Goal: Task Accomplishment & Management: Use online tool/utility

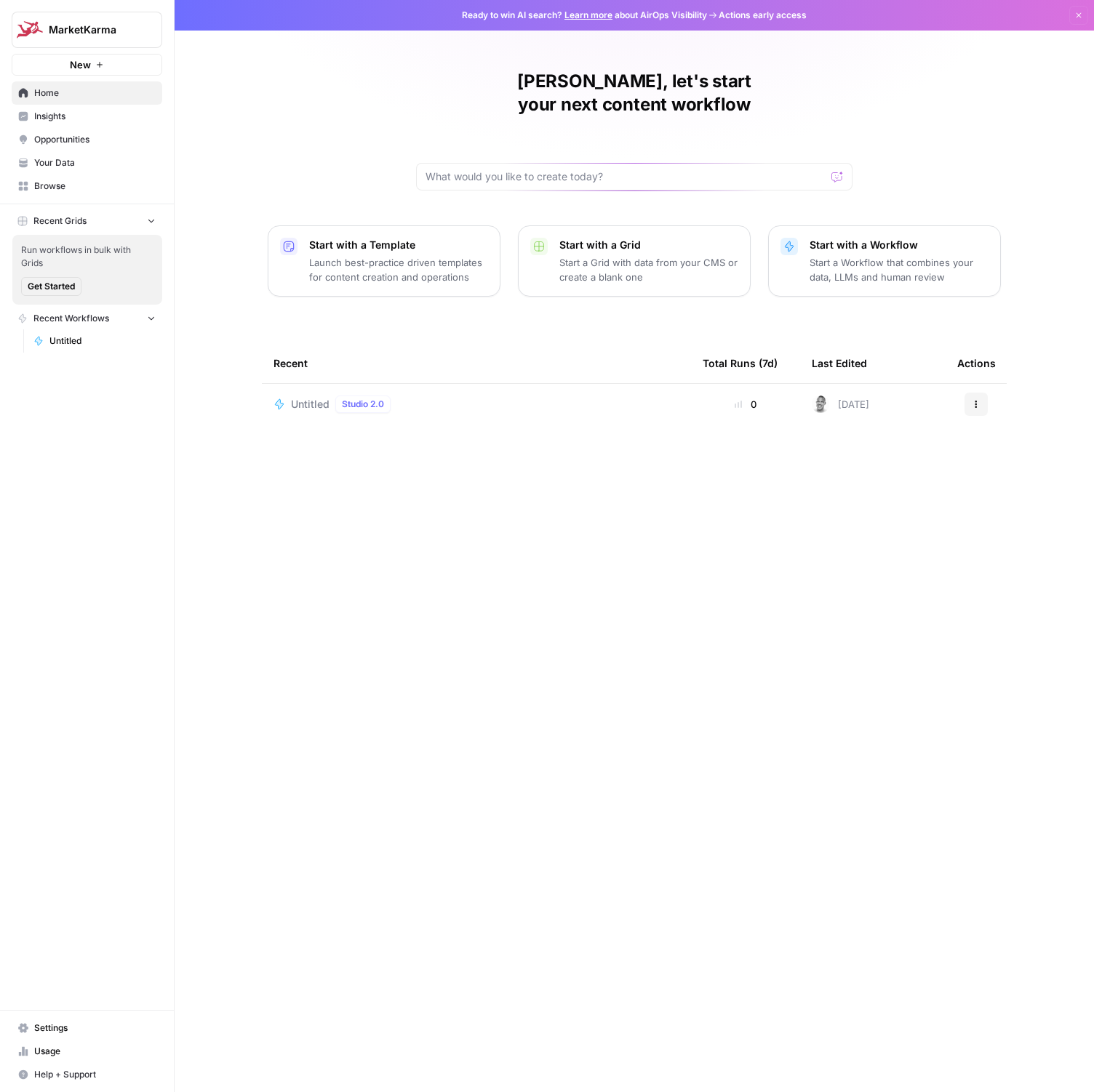
click at [457, 872] on div "Recent Total Runs (7d) Last Edited Actions Untitled Studio 2.0 0 19 days ago Ac…" at bounding box center [634, 706] width 744 height 725
click at [350, 255] on p "Launch best-practice driven templates for content creation and operations" at bounding box center [399, 269] width 179 height 29
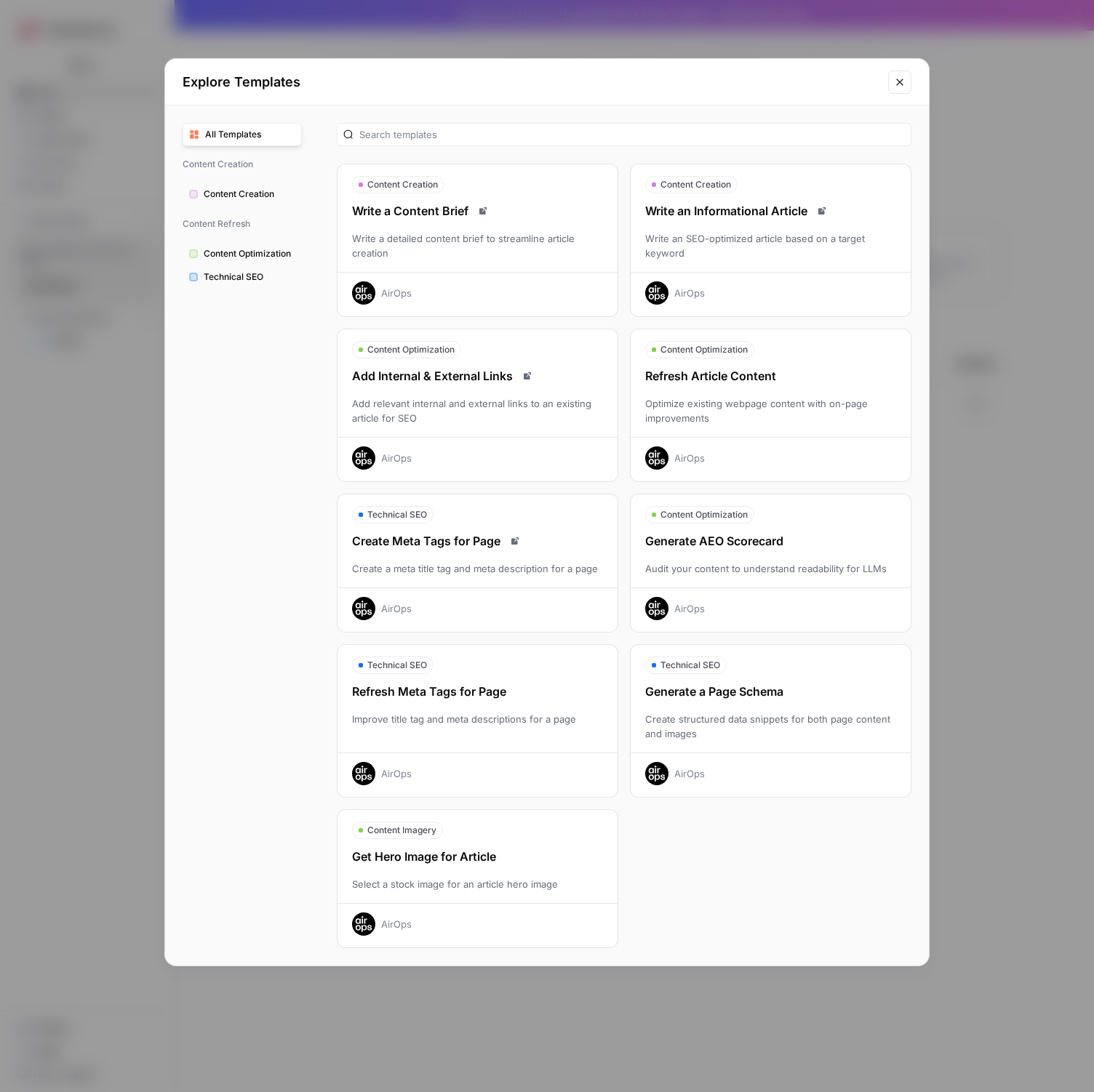
click at [350, 252] on div "Write a detailed content brief to streamline article creation" at bounding box center [477, 245] width 280 height 29
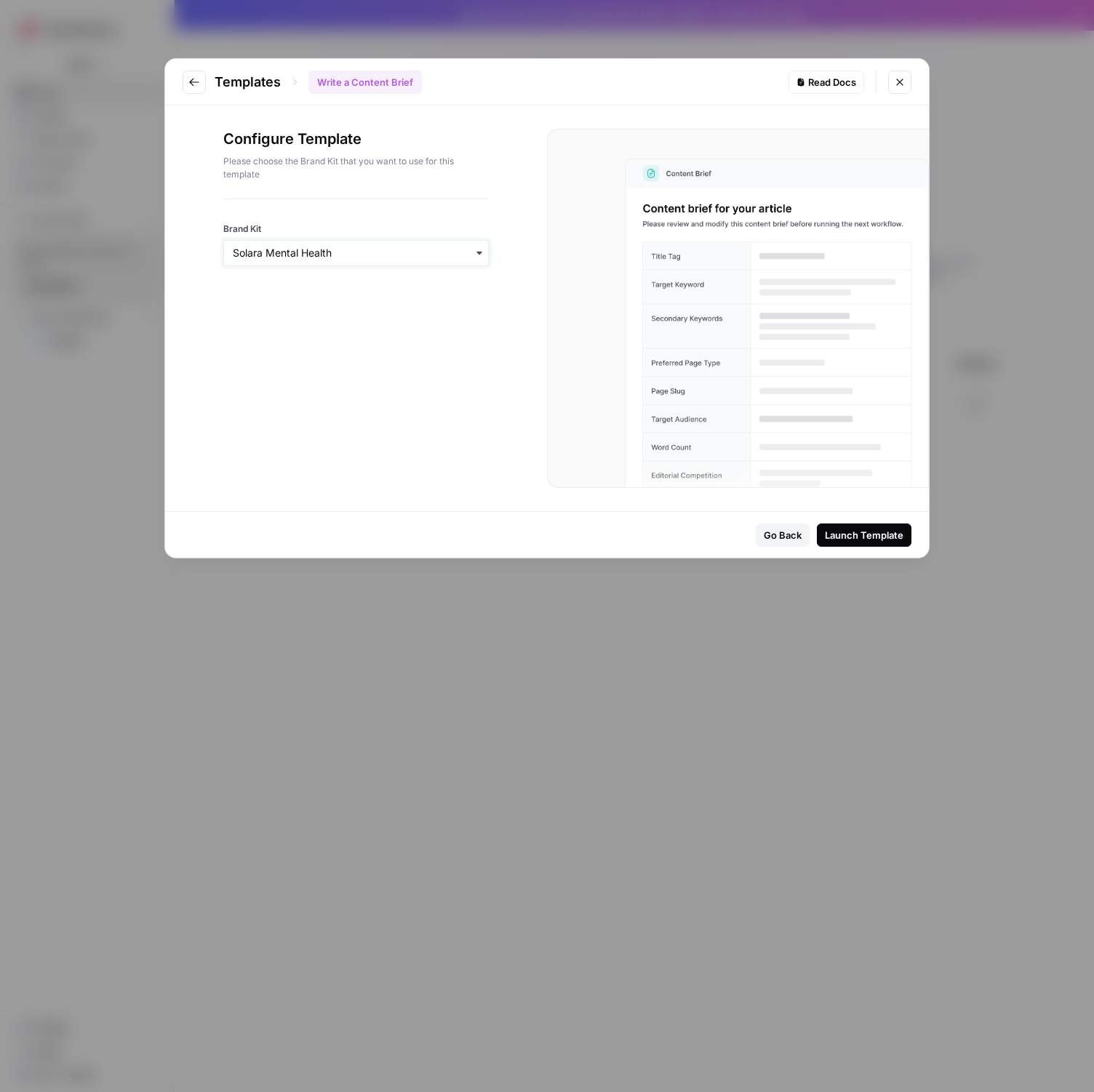
click at [350, 252] on input "Brand Kit" at bounding box center [356, 253] width 247 height 14
click at [259, 317] on div "[PERSON_NAME]" at bounding box center [356, 319] width 264 height 27
click at [0, 0] on div "Templates Write a Content Brief Read Docs Configure Template Please choose the …" at bounding box center [547, 546] width 1094 height 1092
click at [318, 432] on div "Configure Template Please choose the Brand Kit that you want to use for this te…" at bounding box center [355, 308] width 382 height 406
click at [876, 533] on div "Launch Template" at bounding box center [863, 534] width 78 height 14
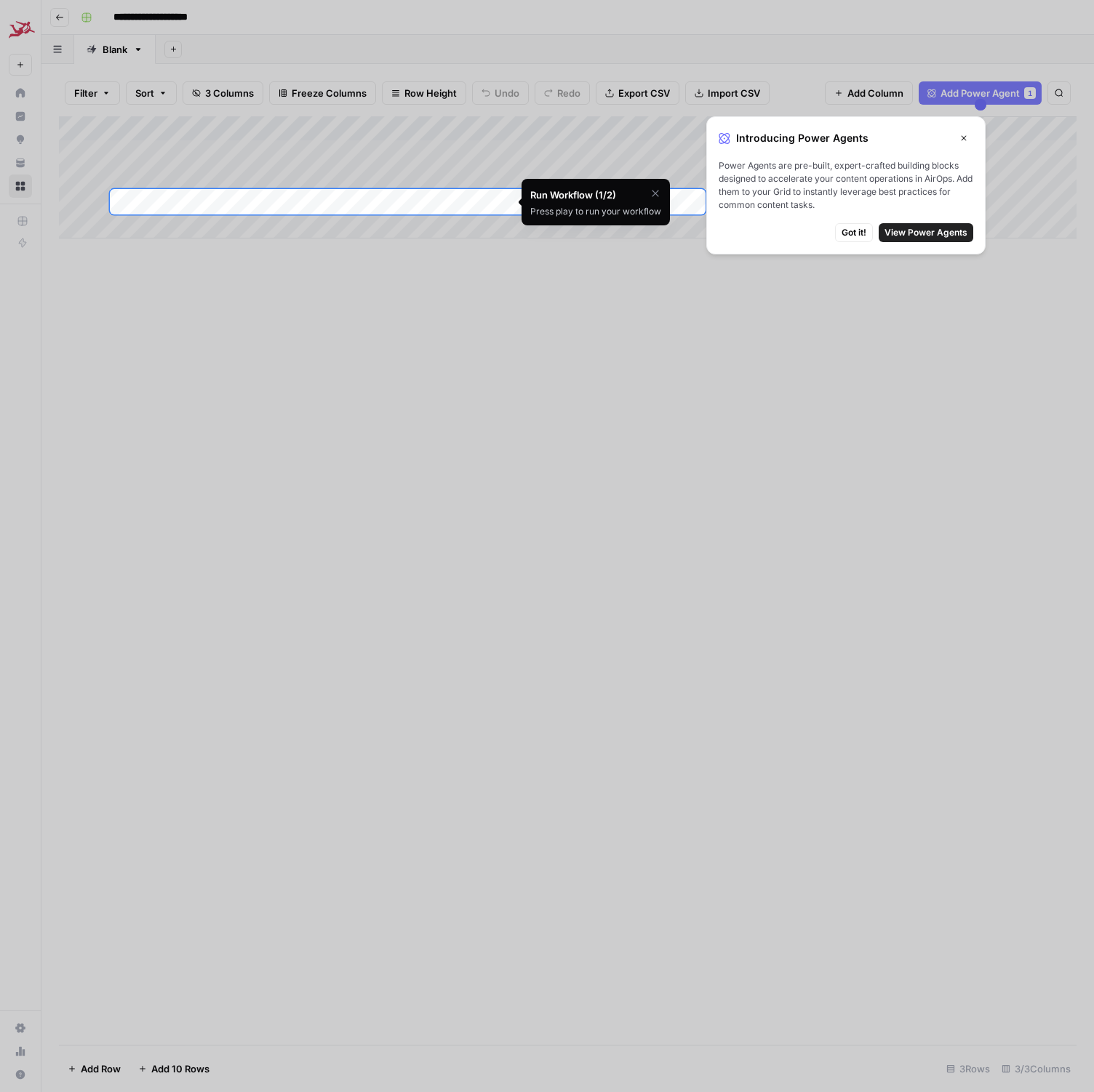
click at [825, 161] on span "Power Agents are pre-built, expert-crafted building blocks designed to accelera…" at bounding box center [845, 186] width 254 height 53
click at [906, 234] on span "View Power Agents" at bounding box center [925, 233] width 83 height 13
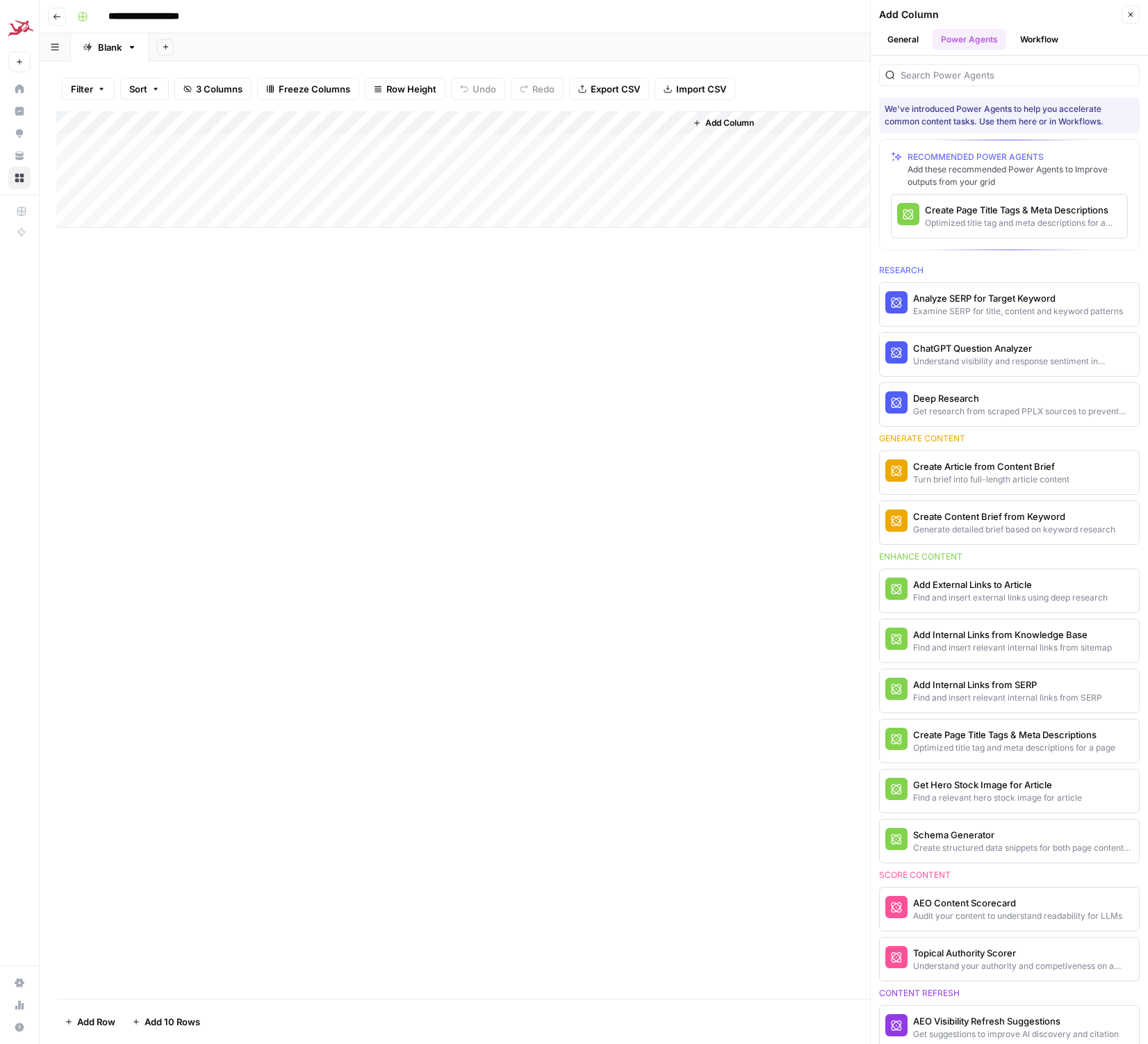
click at [1039, 40] on button "Workflow" at bounding box center [1039, 39] width 55 height 21
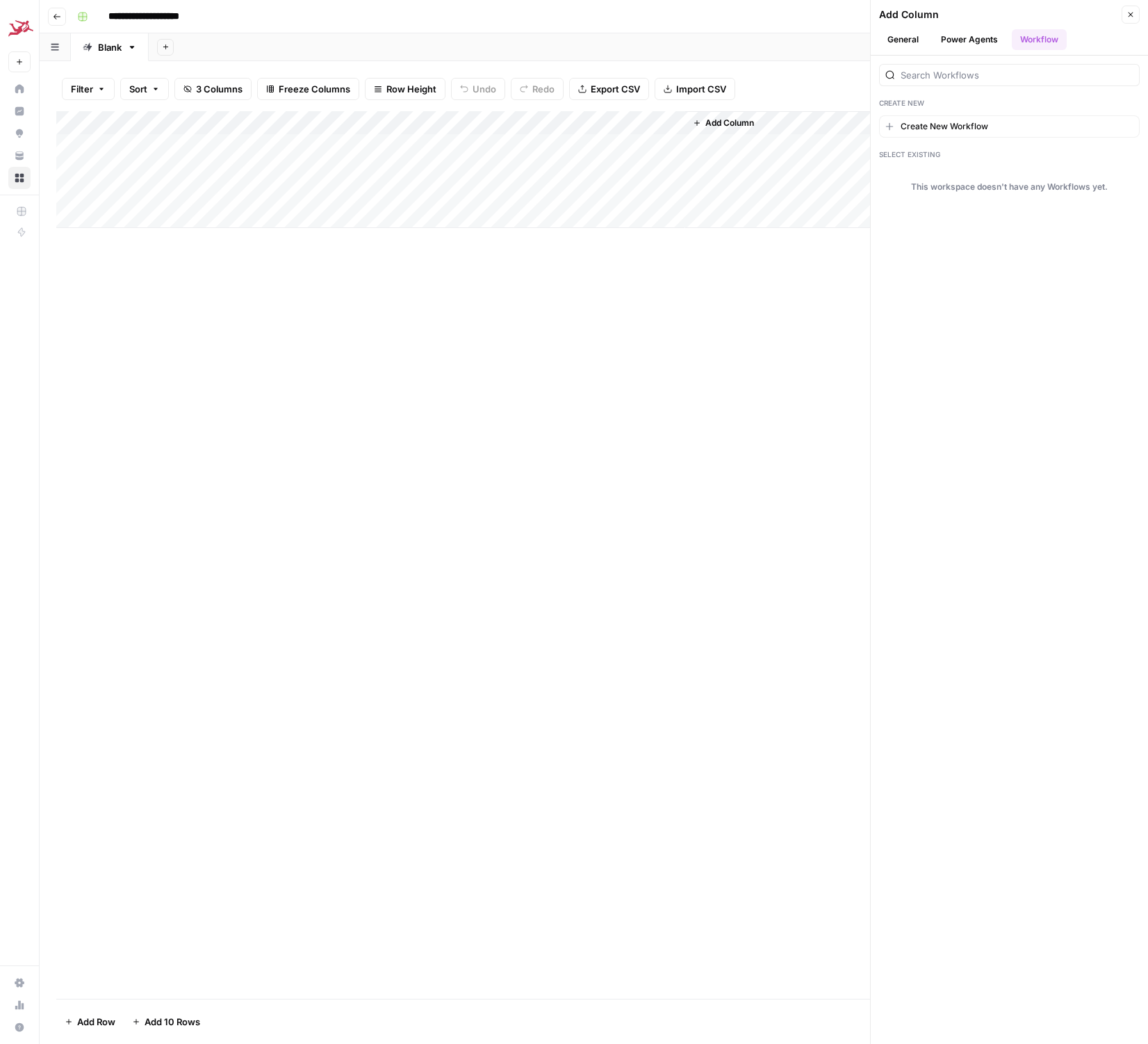
click at [911, 43] on button "General" at bounding box center [902, 39] width 48 height 21
click at [927, 90] on button "Text" at bounding box center [1008, 90] width 260 height 23
click at [1044, 90] on icon "button" at bounding box center [1114, 88] width 8 height 8
click at [964, 547] on div "Add Column Type to search" at bounding box center [594, 554] width 1075 height 887
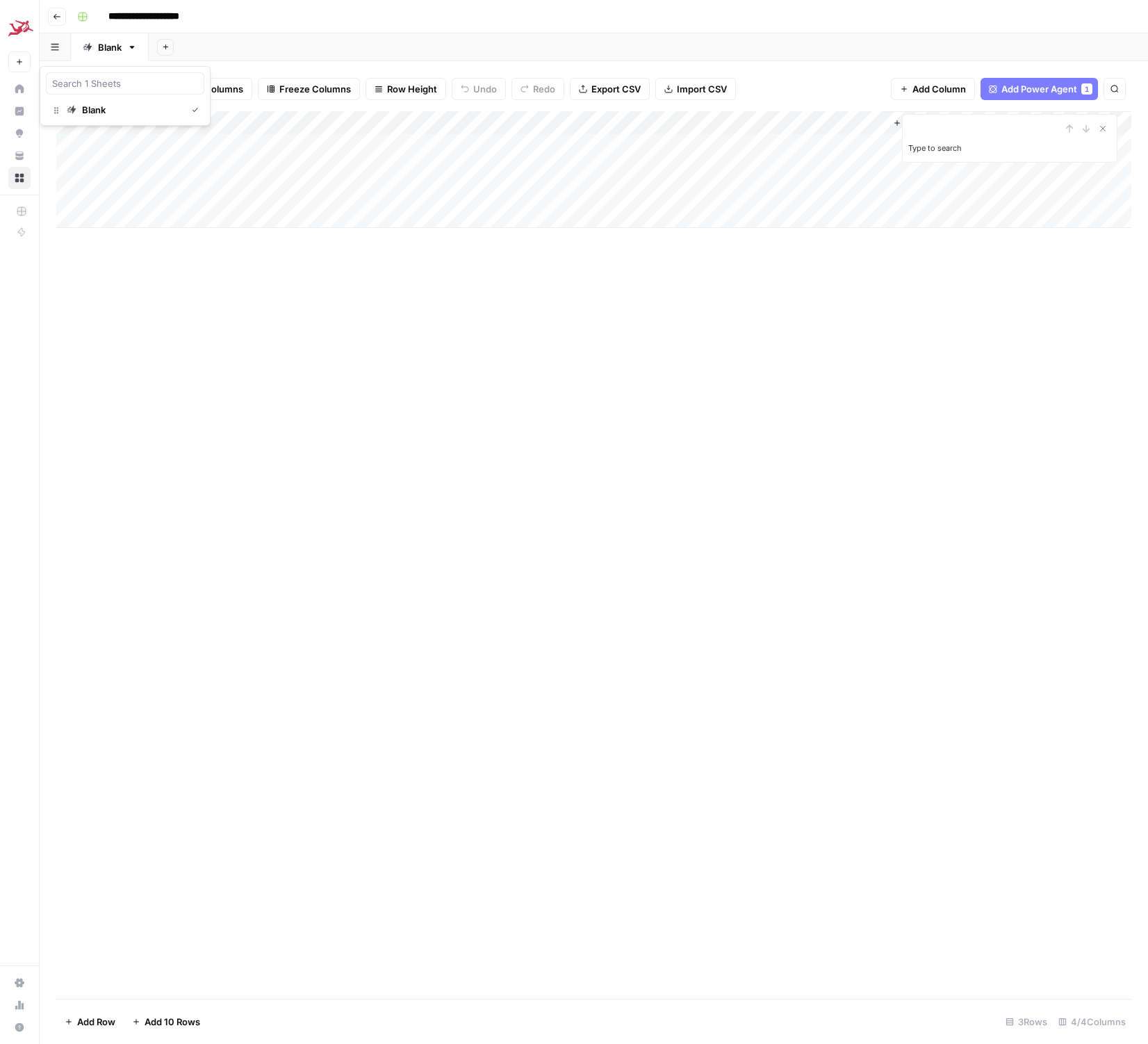
click at [59, 50] on button "button" at bounding box center [55, 47] width 32 height 27
click at [153, 377] on div "Add Column Type to search" at bounding box center [594, 554] width 1075 height 887
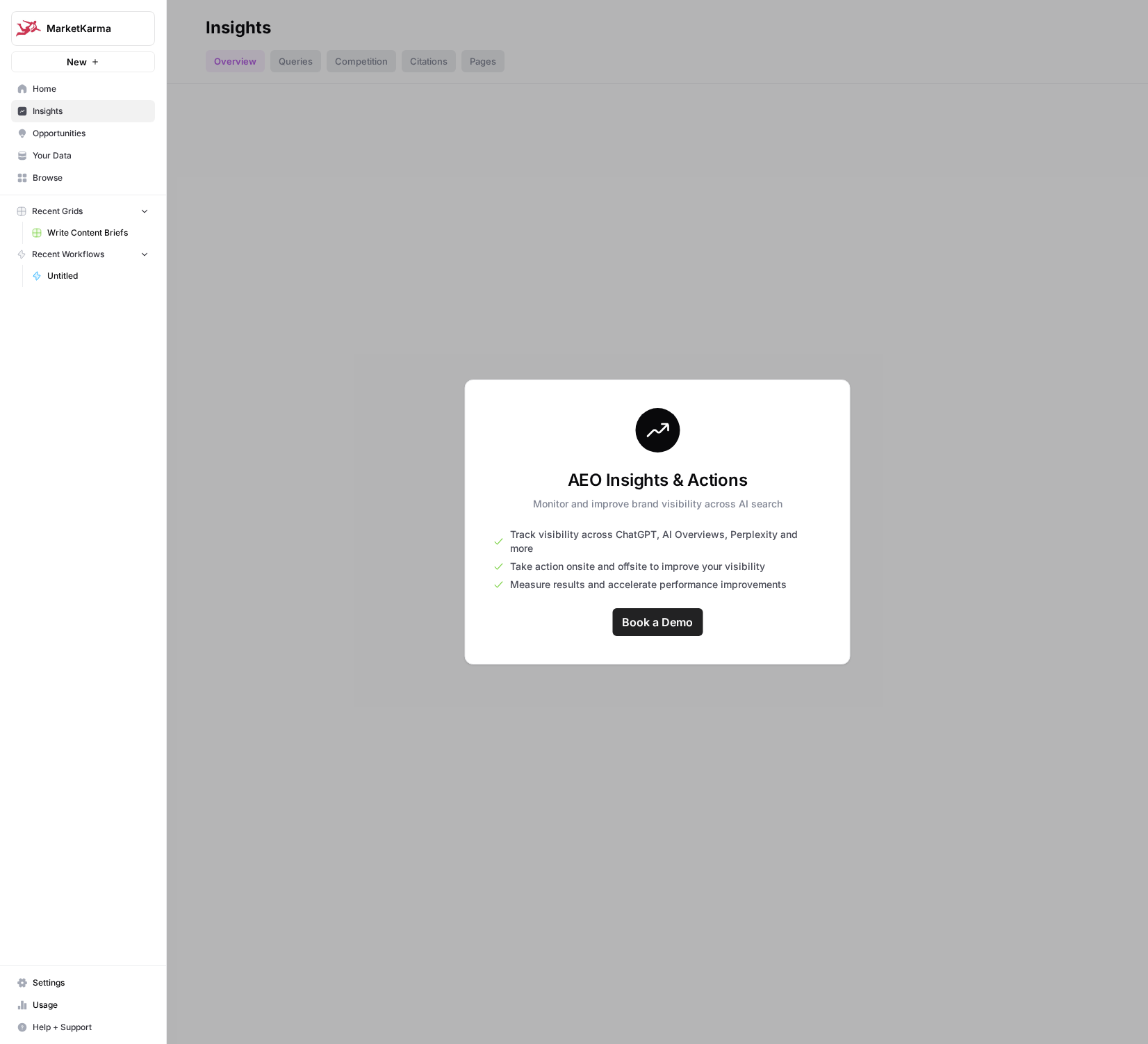
click at [50, 135] on span "Opportunities" at bounding box center [90, 133] width 116 height 13
click at [55, 981] on span "Settings" at bounding box center [90, 983] width 116 height 13
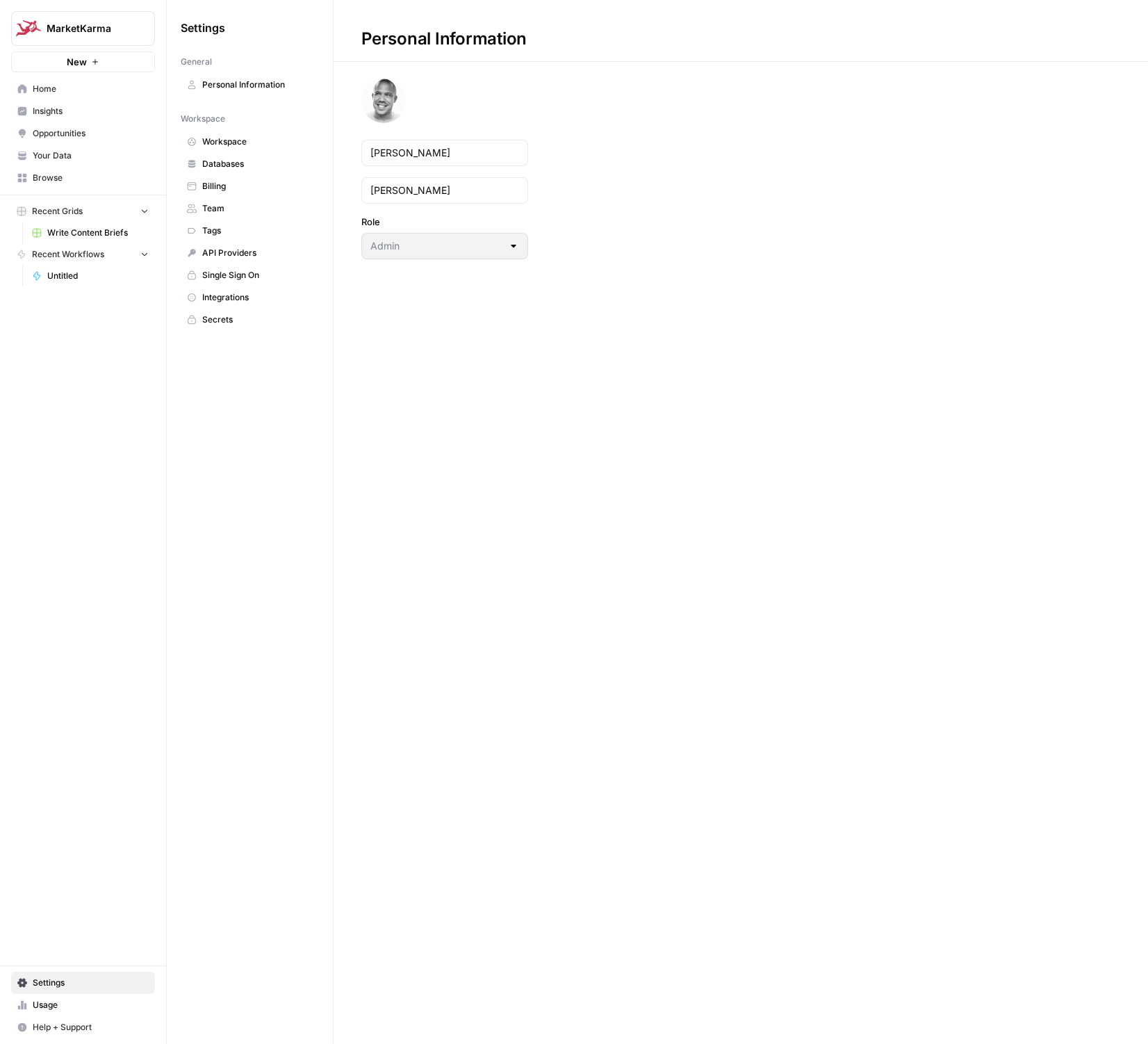
click at [55, 981] on span "Settings" at bounding box center [90, 983] width 116 height 13
click at [212, 298] on span "Integrations" at bounding box center [258, 297] width 111 height 13
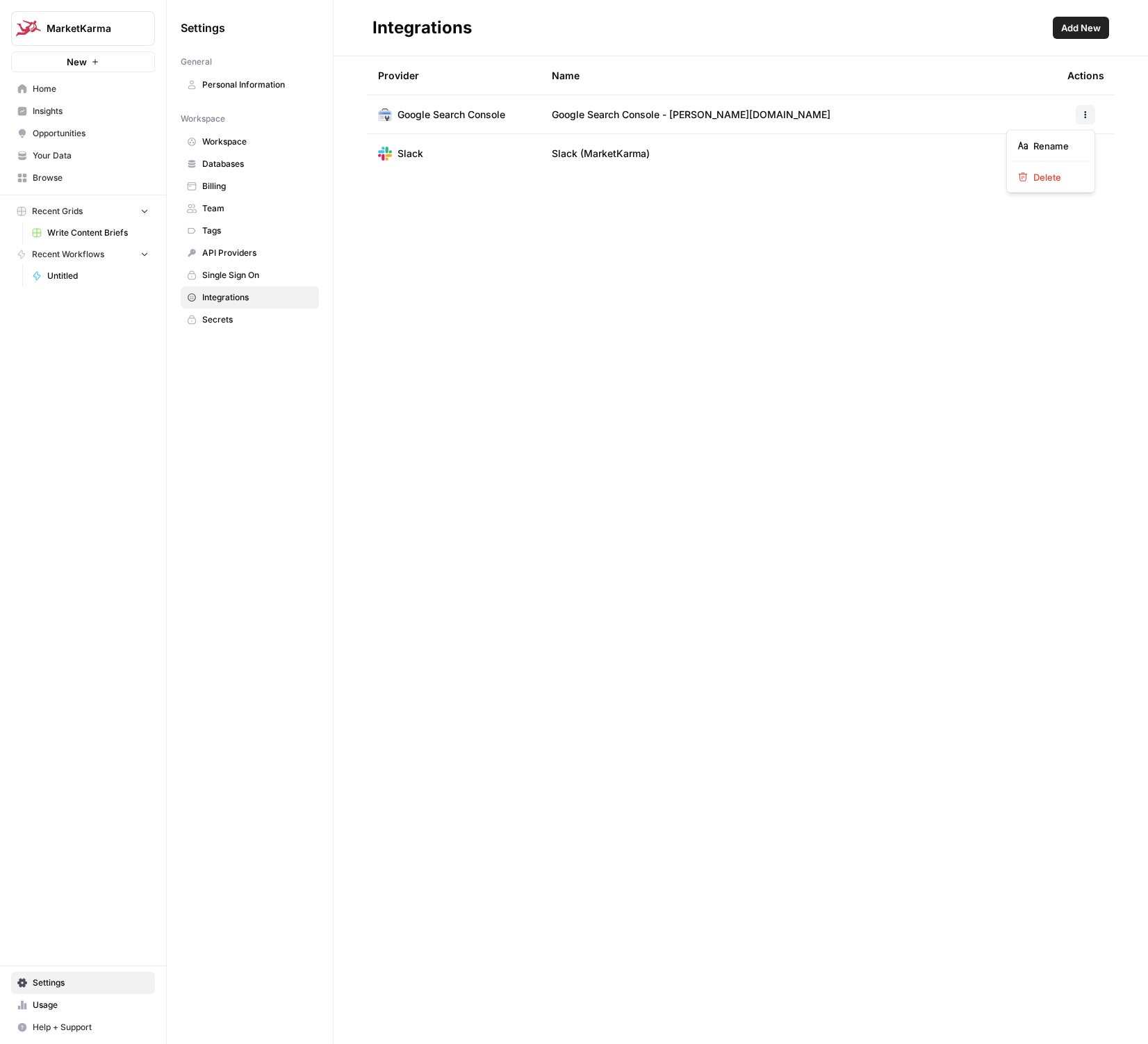
click at [1088, 114] on icon "button" at bounding box center [1085, 114] width 8 height 8
click at [866, 204] on div "Provider Name Actions Google Search Console Google Search Console - mavis.com S…" at bounding box center [740, 550] width 814 height 988
click at [222, 245] on link "API Providers" at bounding box center [250, 253] width 139 height 23
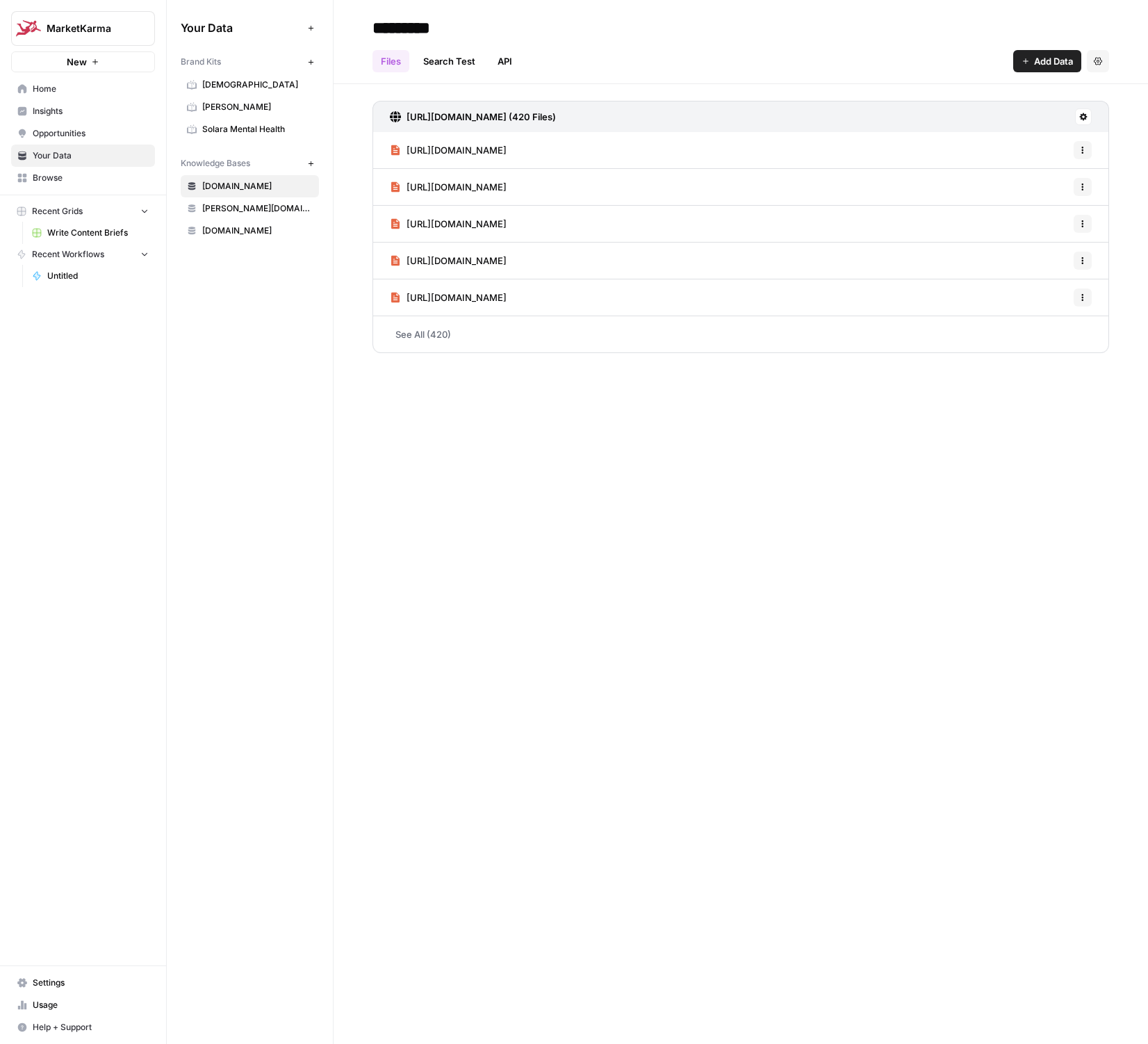
click at [798, 41] on div "Files Search Test API Add Data Settings" at bounding box center [741, 55] width 737 height 33
click at [1047, 60] on span "Add Data" at bounding box center [1053, 60] width 39 height 14
click at [984, 94] on span "Upload Files" at bounding box center [1000, 93] width 126 height 14
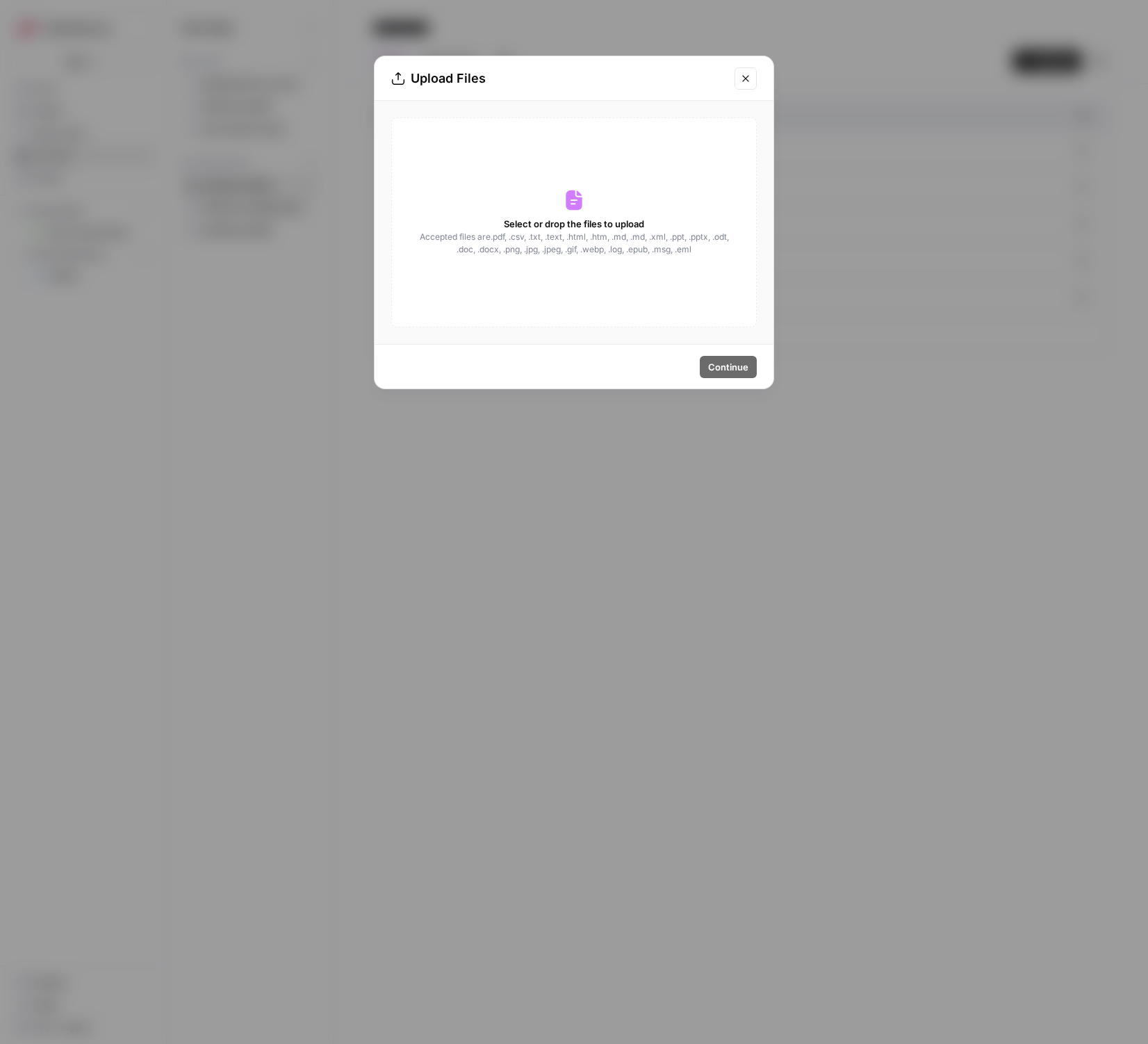
click at [573, 204] on icon at bounding box center [574, 200] width 23 height 23
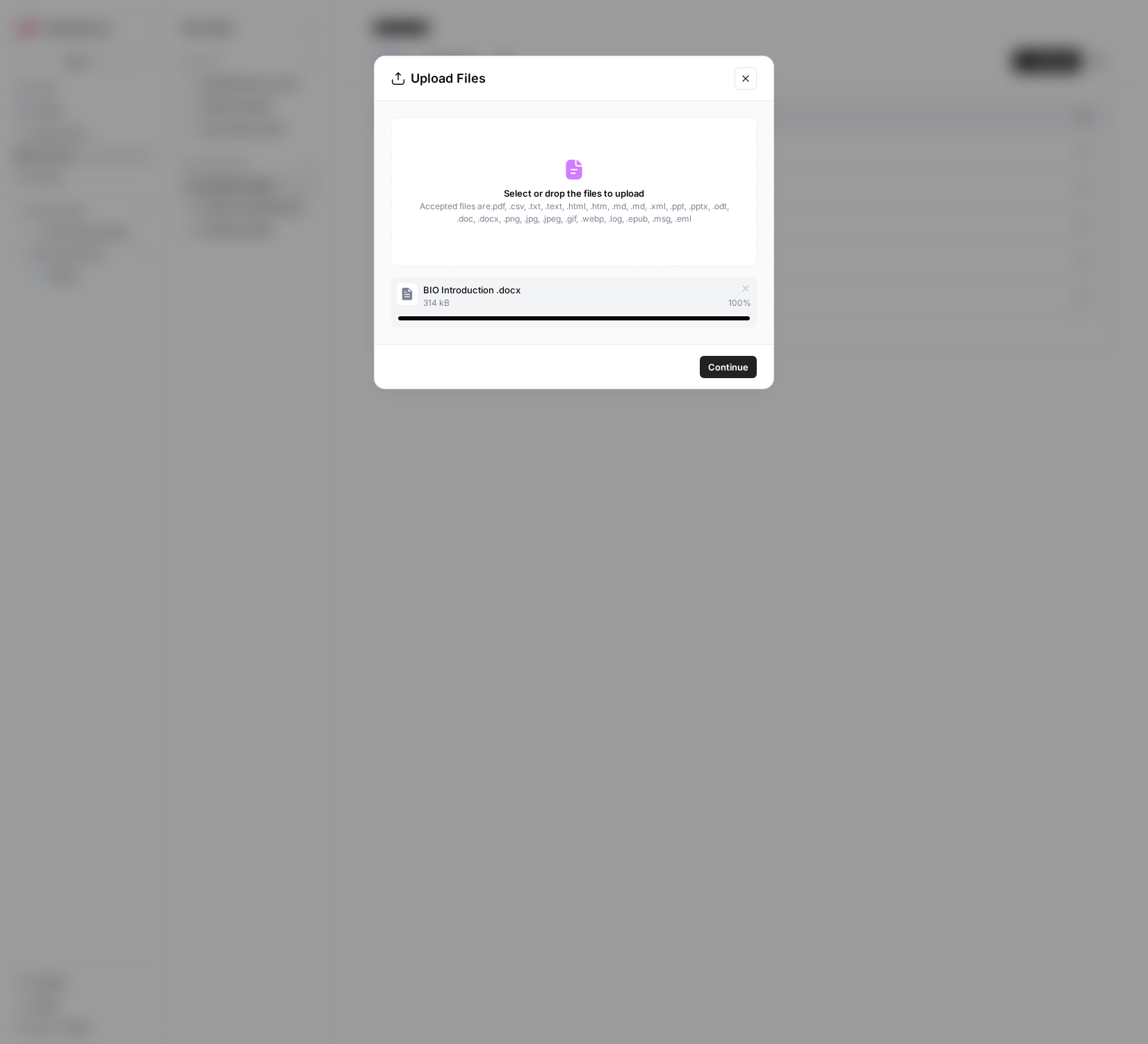
click at [571, 168] on icon at bounding box center [574, 169] width 16 height 20
click at [720, 360] on span "Continue" at bounding box center [728, 367] width 41 height 14
